Goal: Transaction & Acquisition: Subscribe to service/newsletter

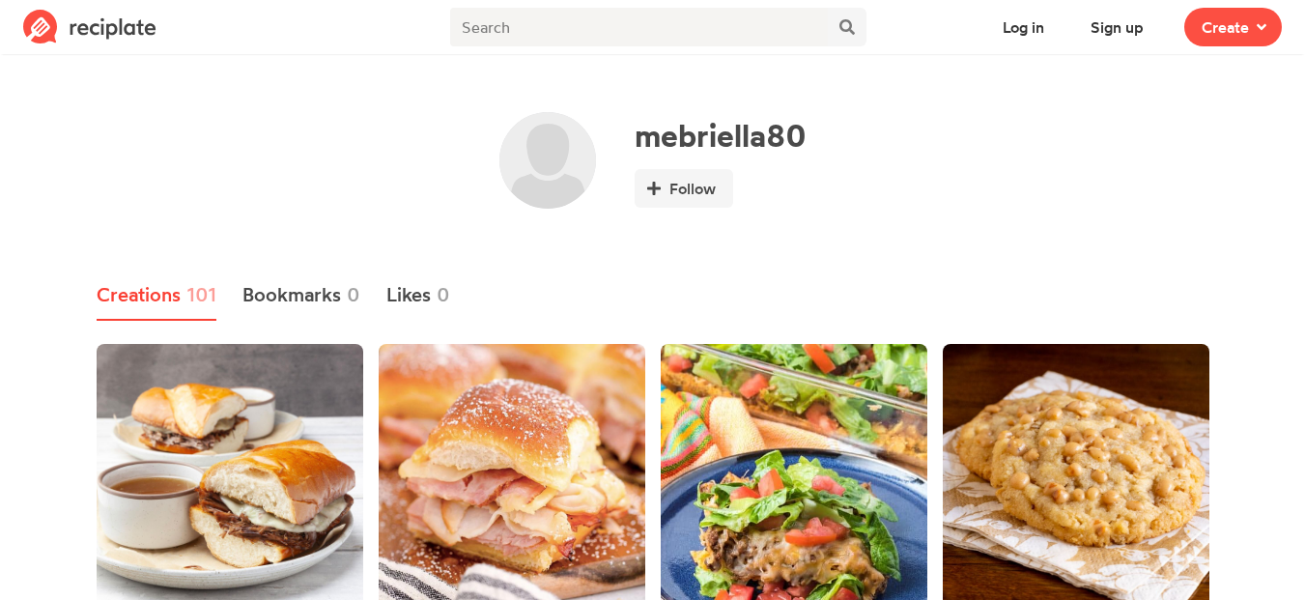
click at [145, 30] on img at bounding box center [89, 27] width 133 height 35
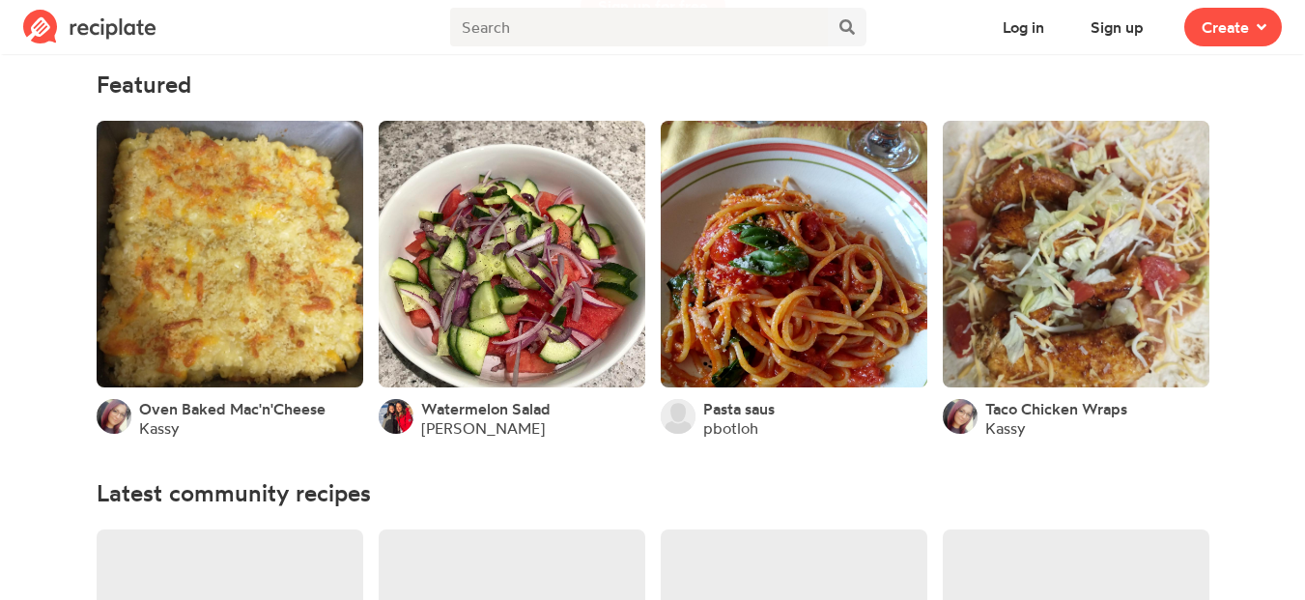
scroll to position [220, 0]
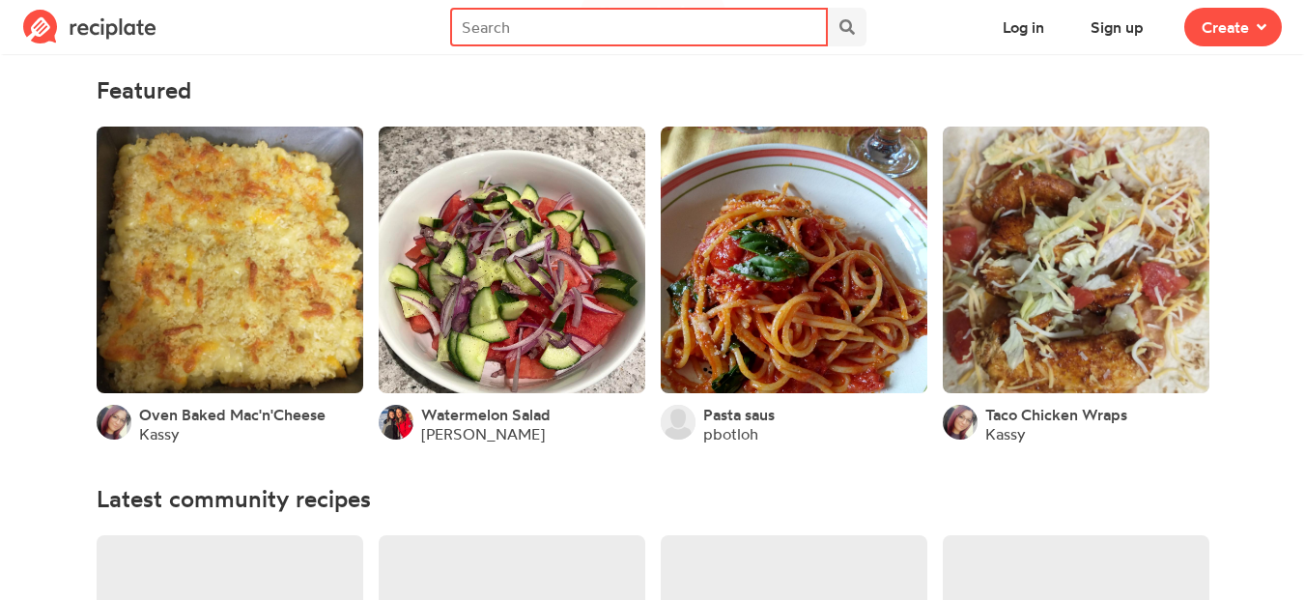
click at [624, 11] on input "text" at bounding box center [638, 27] width 377 height 39
type input "carne"
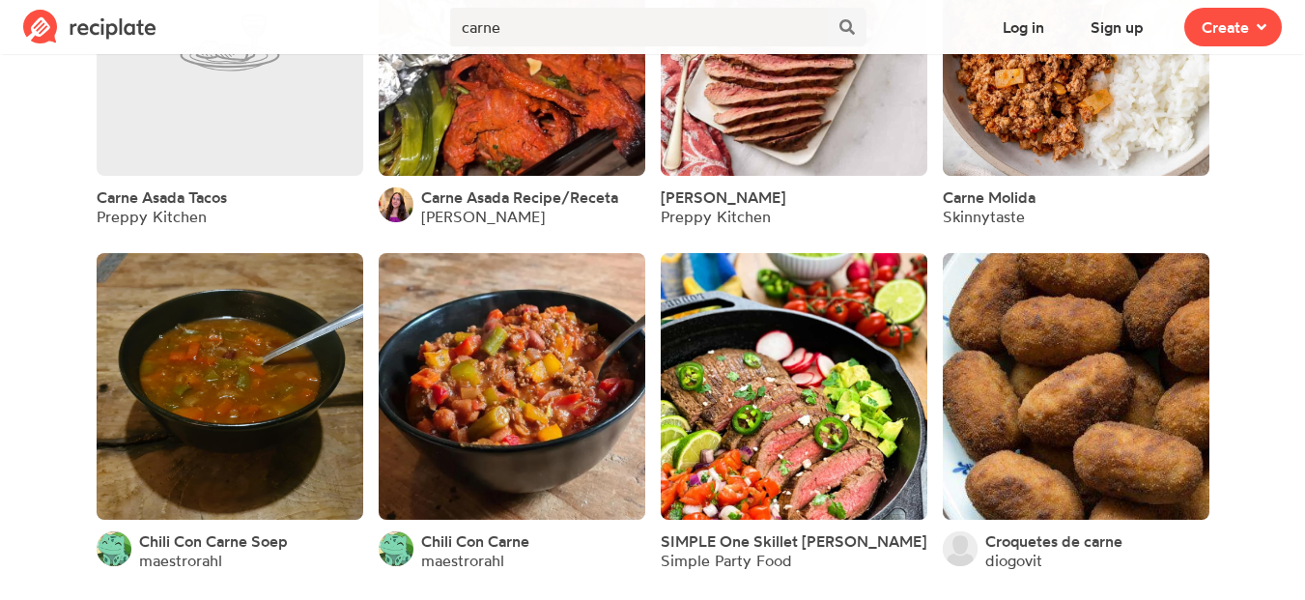
scroll to position [219, 0]
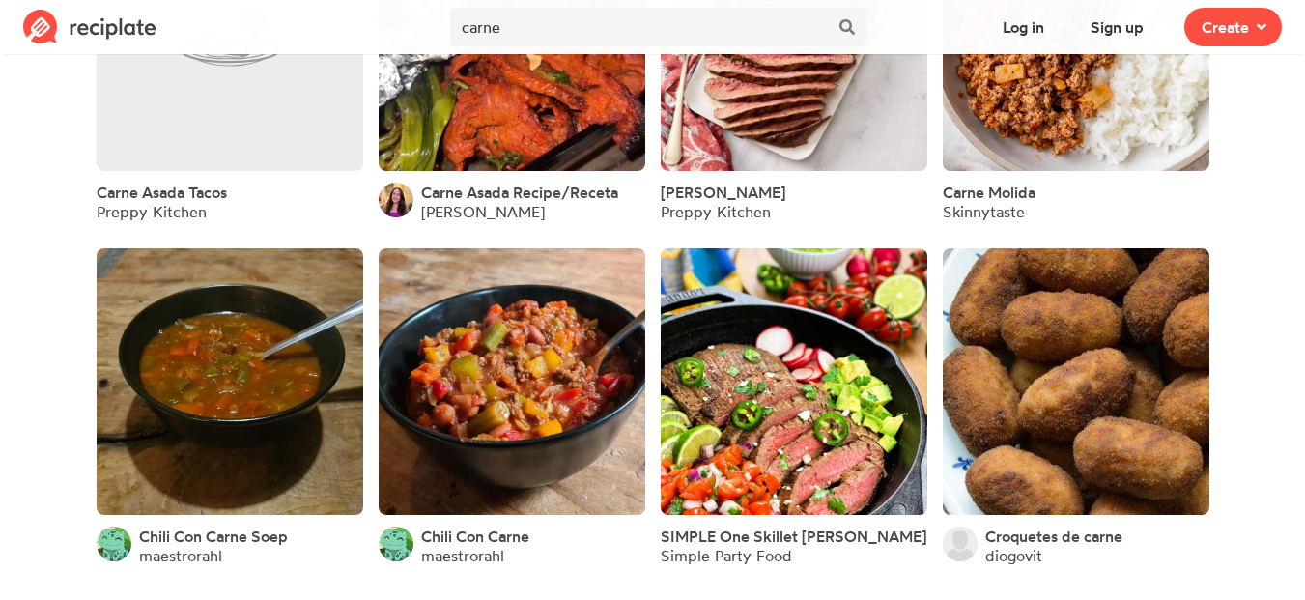
click at [768, 338] on link at bounding box center [794, 381] width 267 height 267
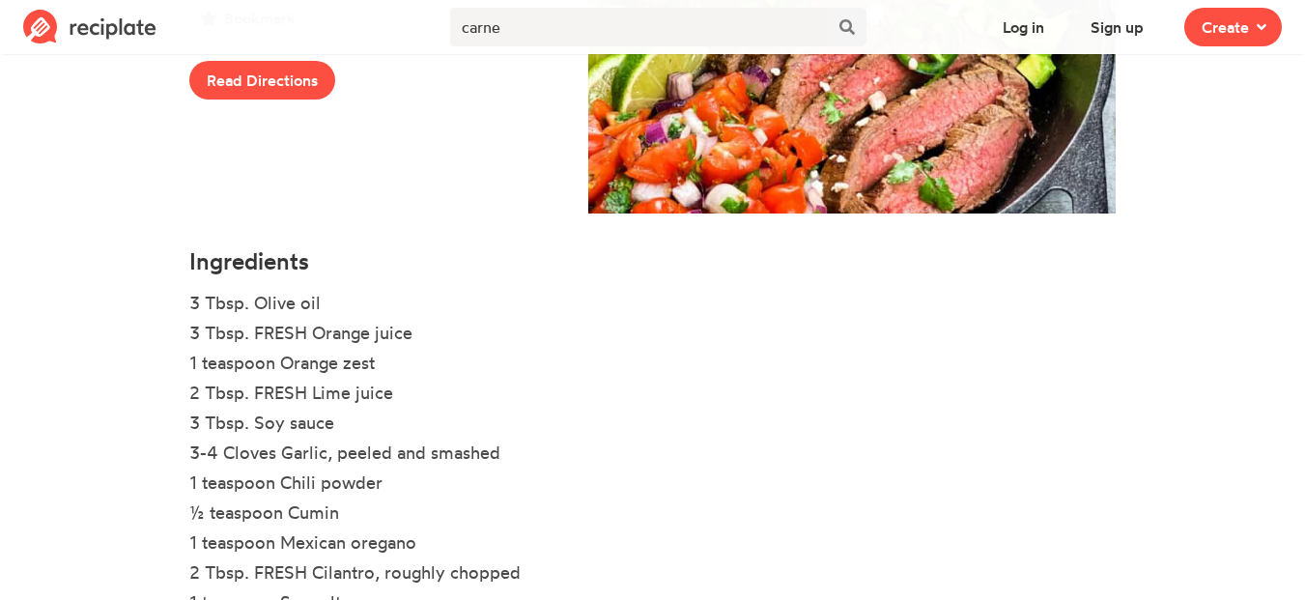
scroll to position [459, 0]
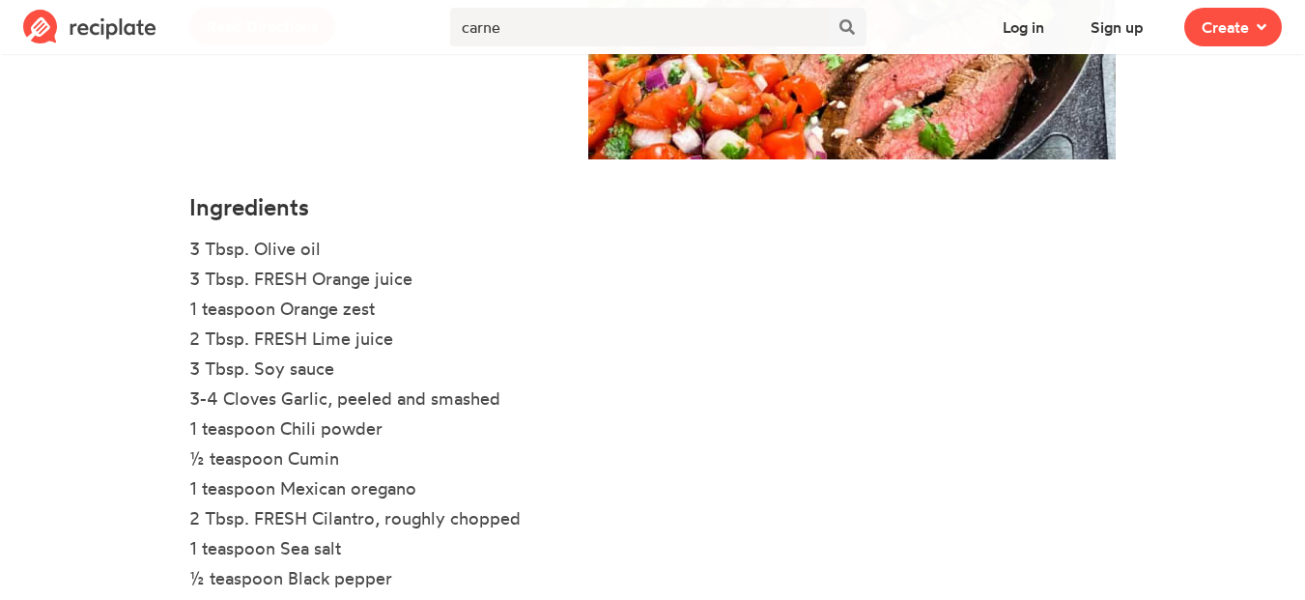
scroll to position [219, 0]
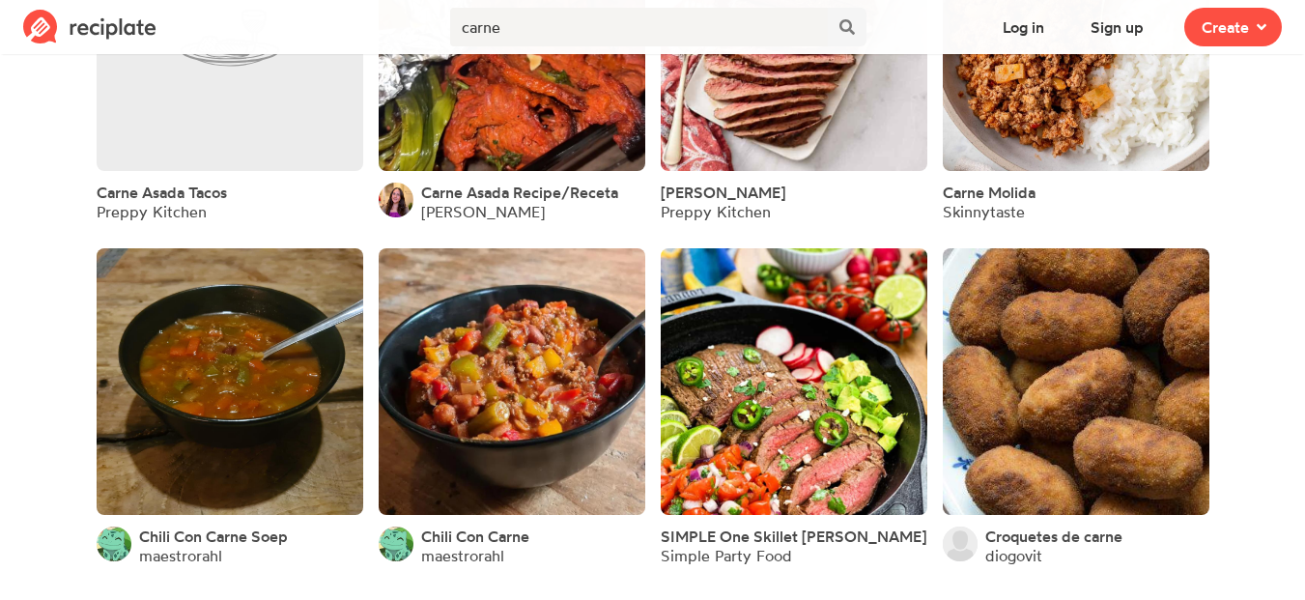
click at [755, 138] on link at bounding box center [794, 37] width 267 height 267
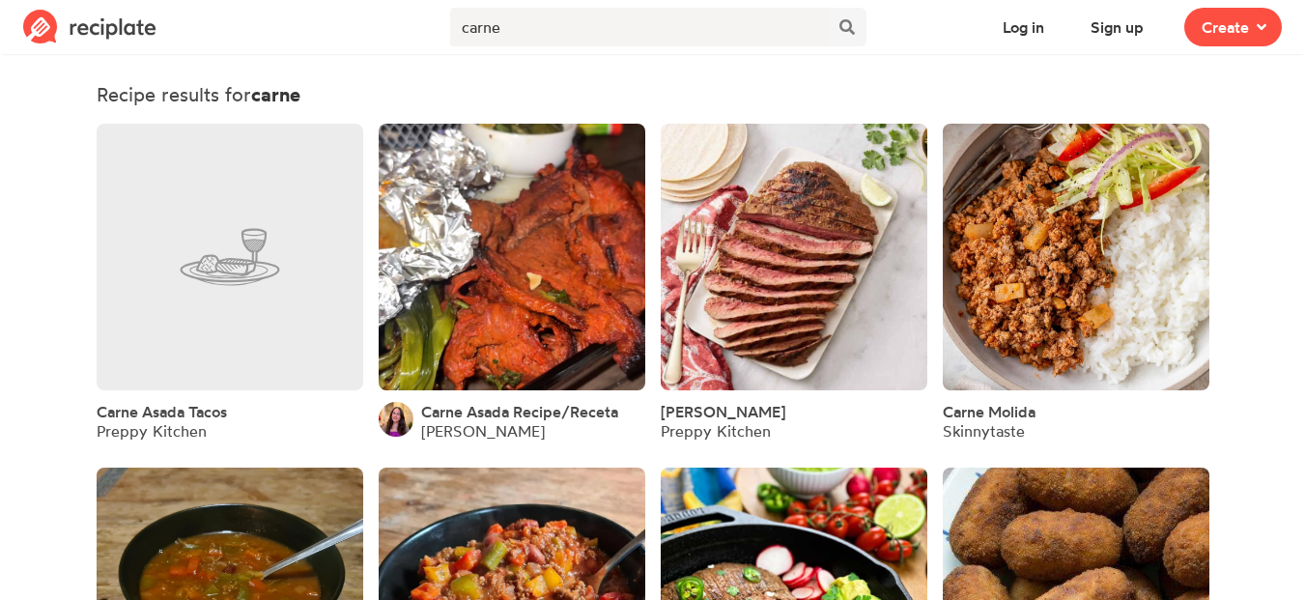
click at [124, 49] on link at bounding box center [90, 27] width 156 height 54
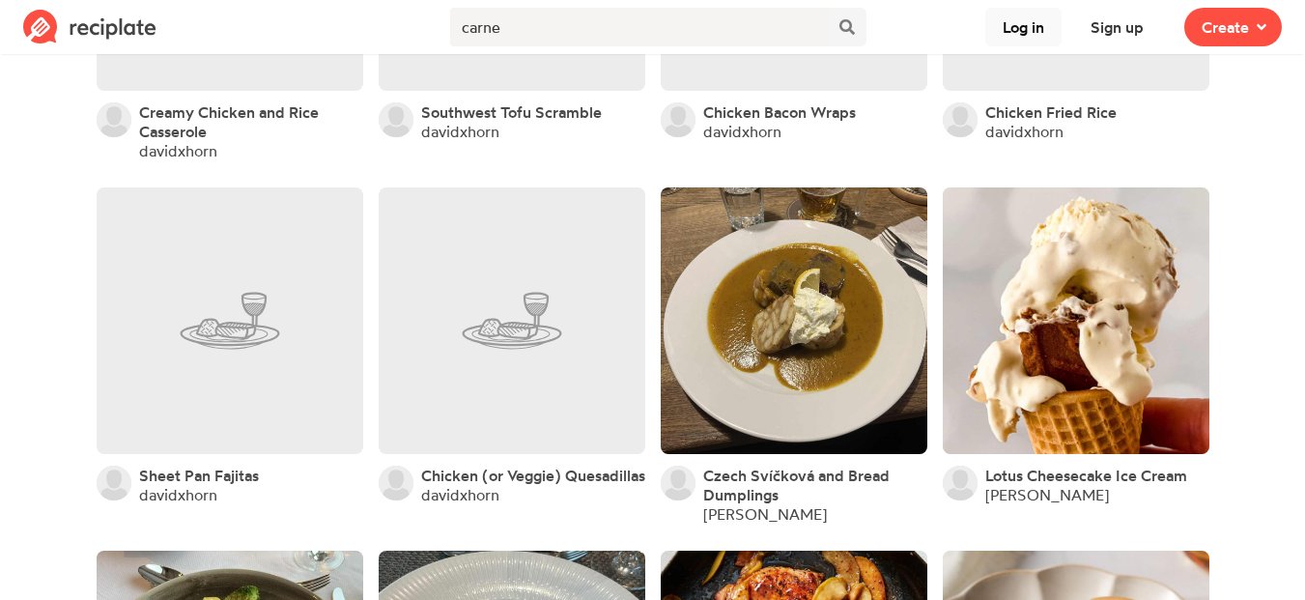
scroll to position [3112, 0]
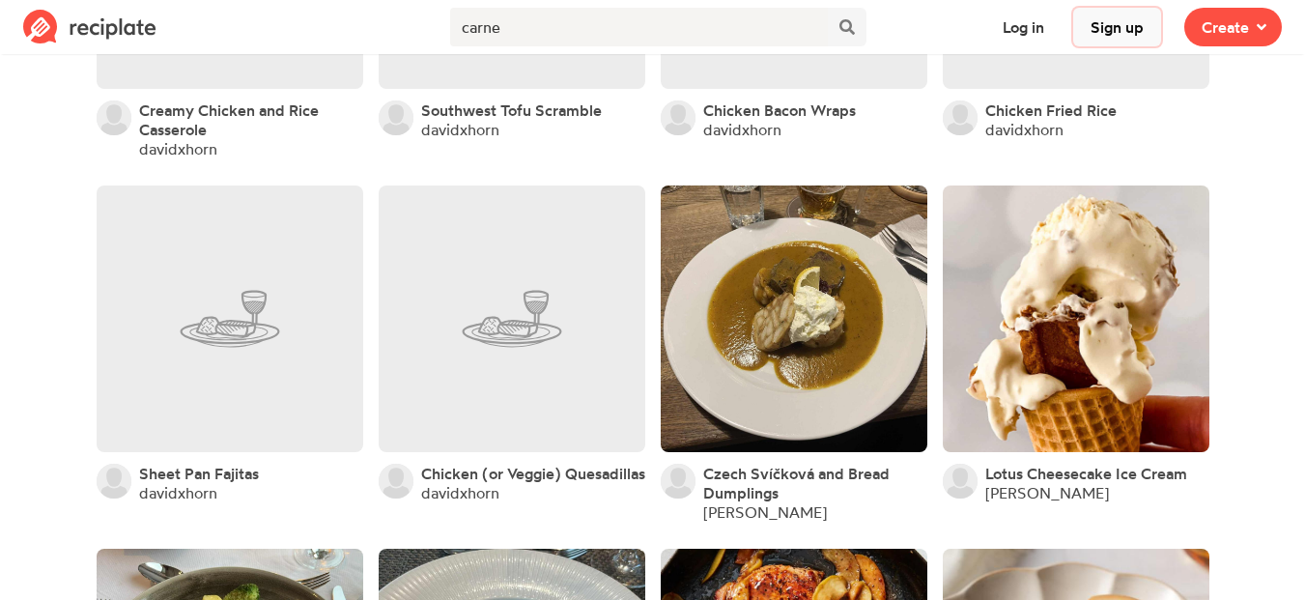
click at [1123, 22] on button "Sign up" at bounding box center [1117, 27] width 88 height 39
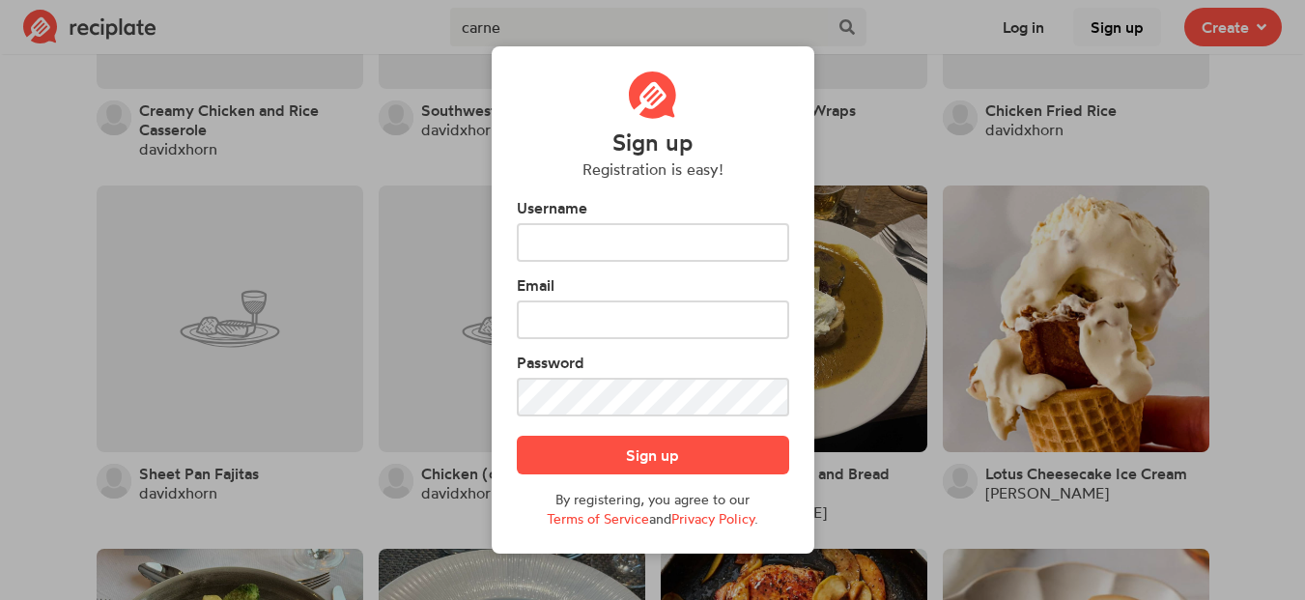
scroll to position [0, 0]
type input "briannacamposs"
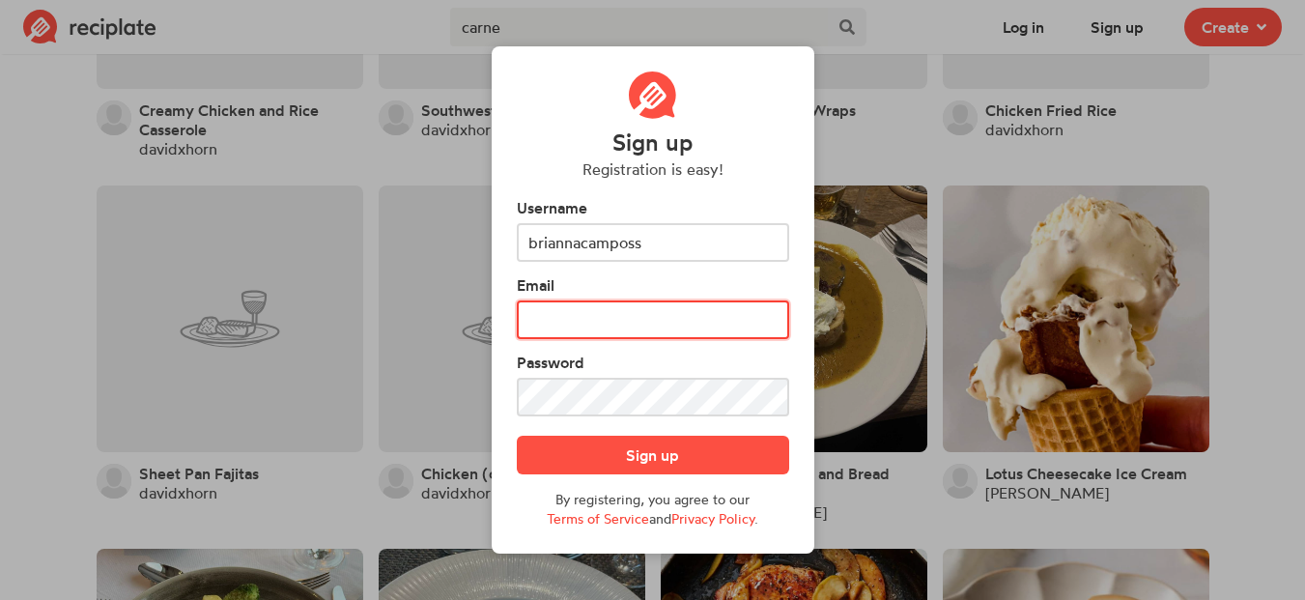
click at [570, 320] on input "text" at bounding box center [653, 319] width 272 height 39
type input "briannaamara@gmail.com"
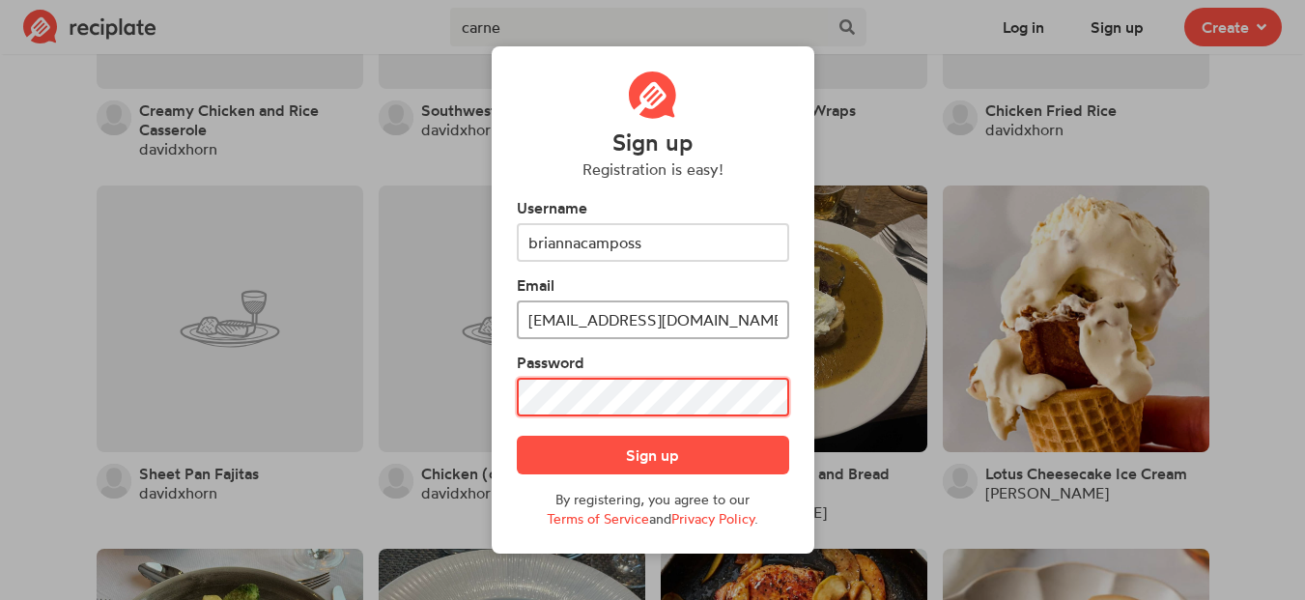
click at [517, 436] on button "Sign up" at bounding box center [653, 455] width 272 height 39
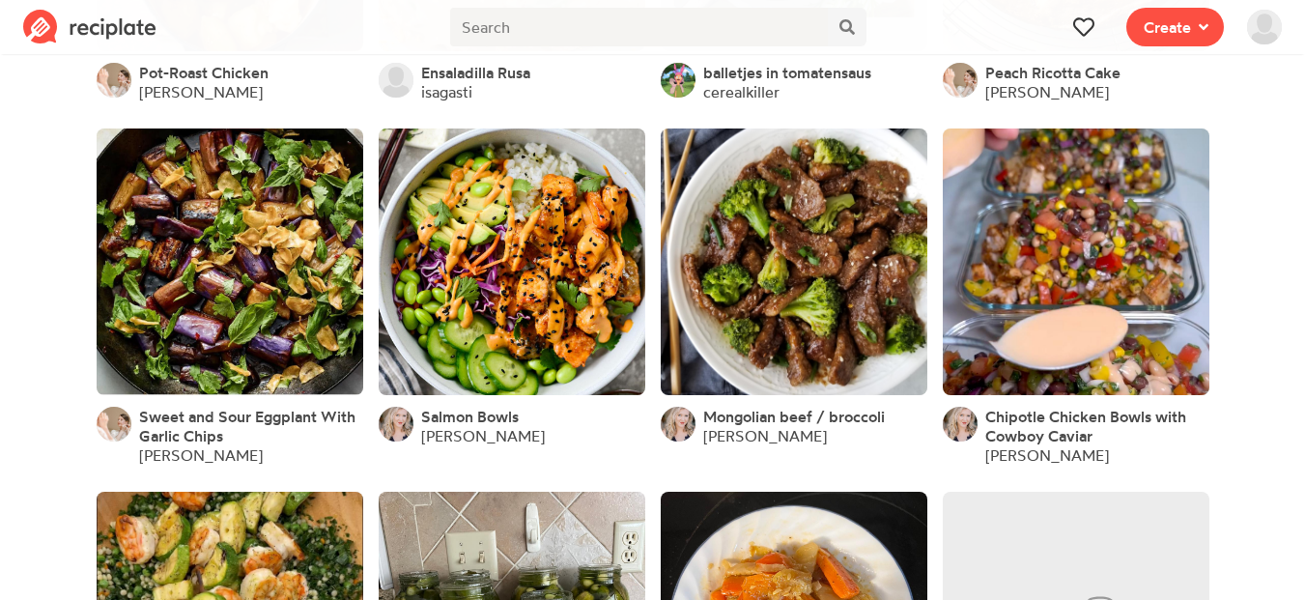
scroll to position [6248, 0]
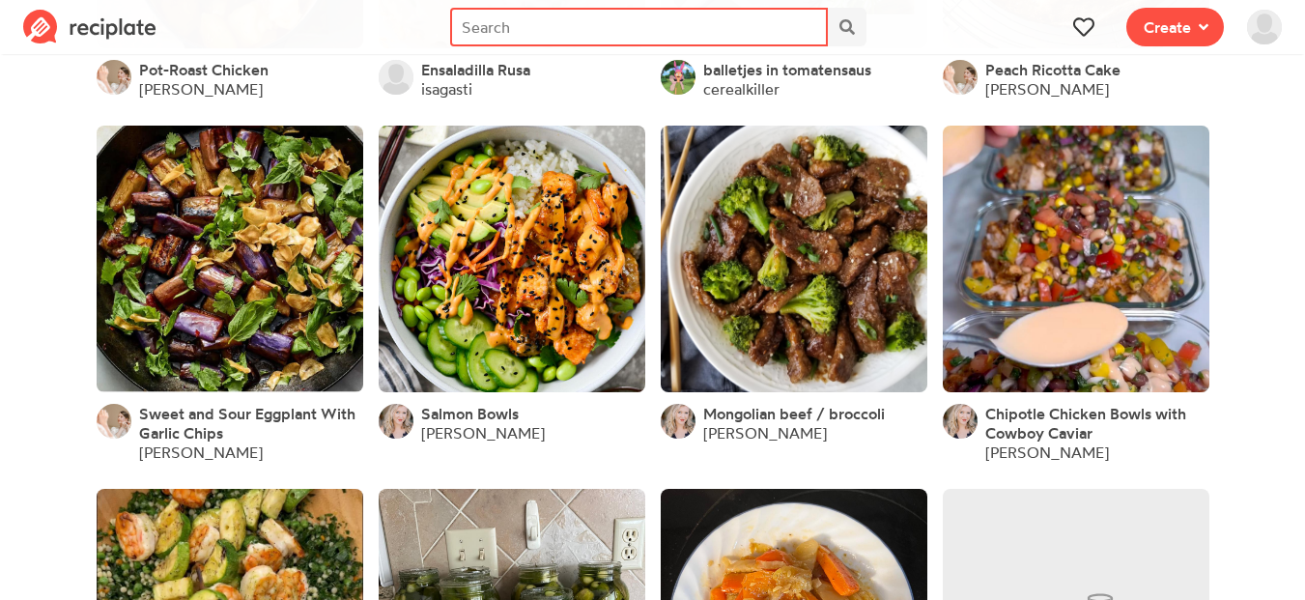
click at [589, 25] on input "text" at bounding box center [638, 27] width 377 height 39
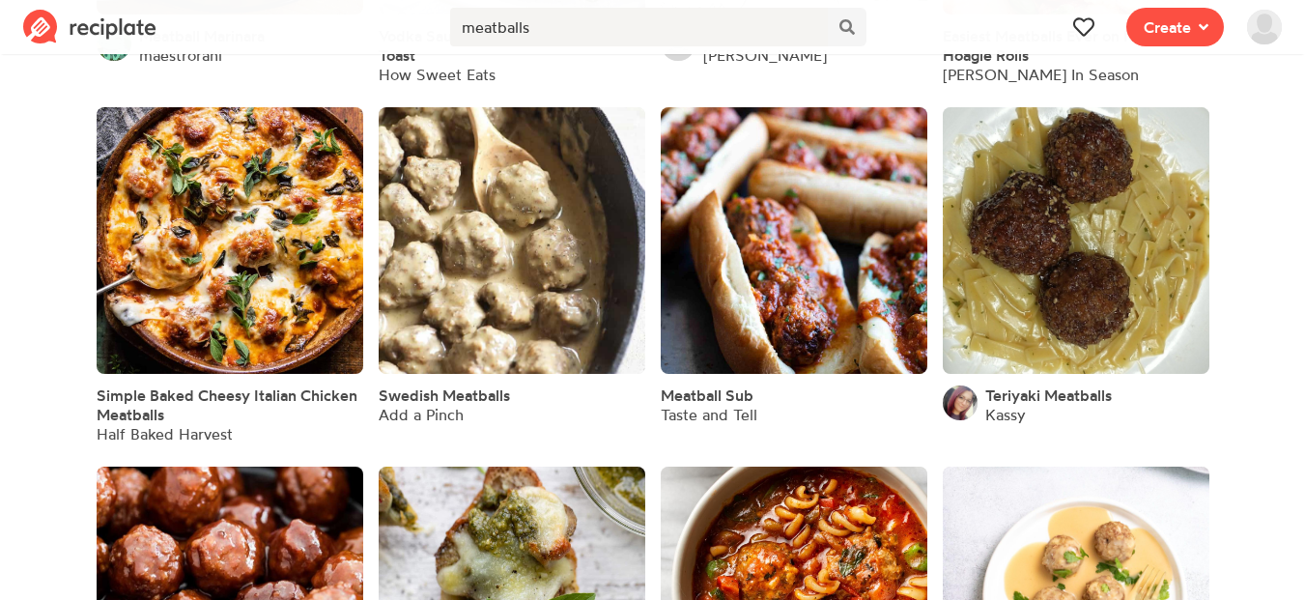
scroll to position [7487, 0]
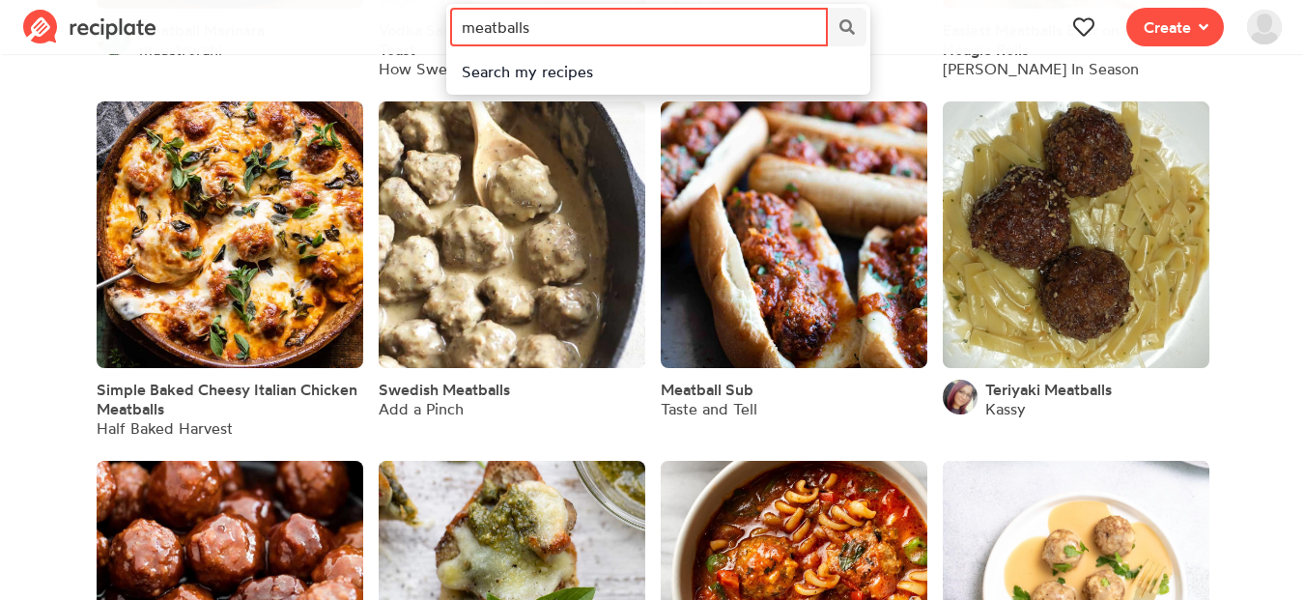
click at [539, 11] on input "meatballs" at bounding box center [638, 27] width 377 height 39
type input "sweet potato"
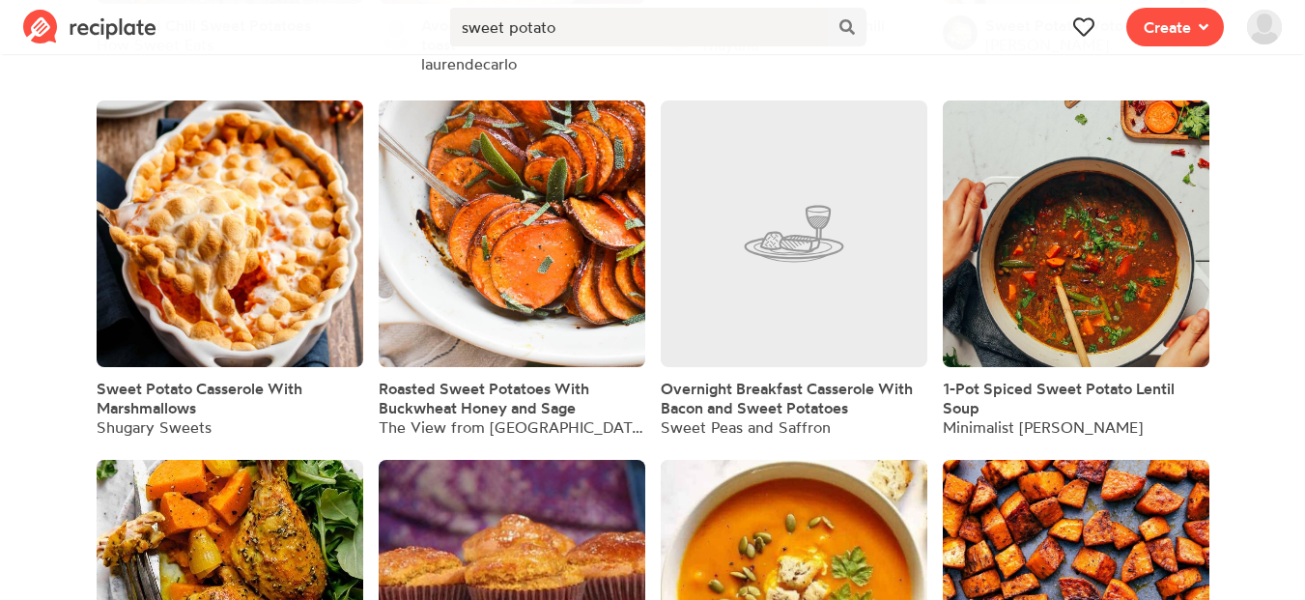
scroll to position [8366, 0]
